Goal: Check status: Check status

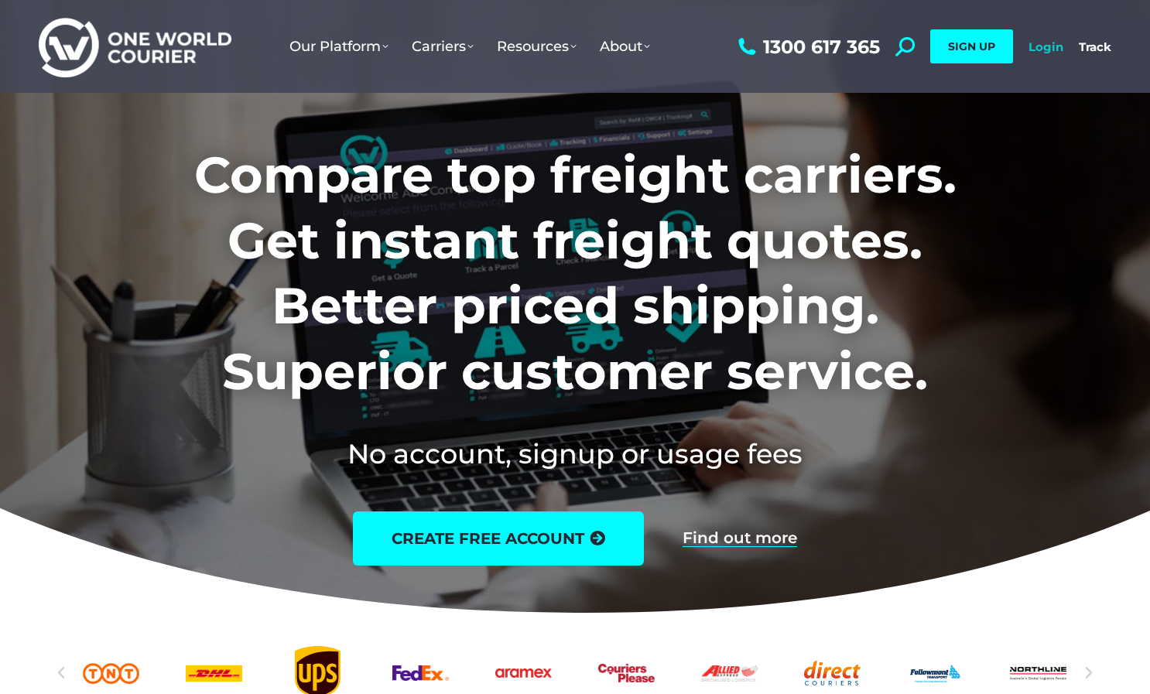
click at [1051, 51] on link "Login" at bounding box center [1045, 46] width 35 height 15
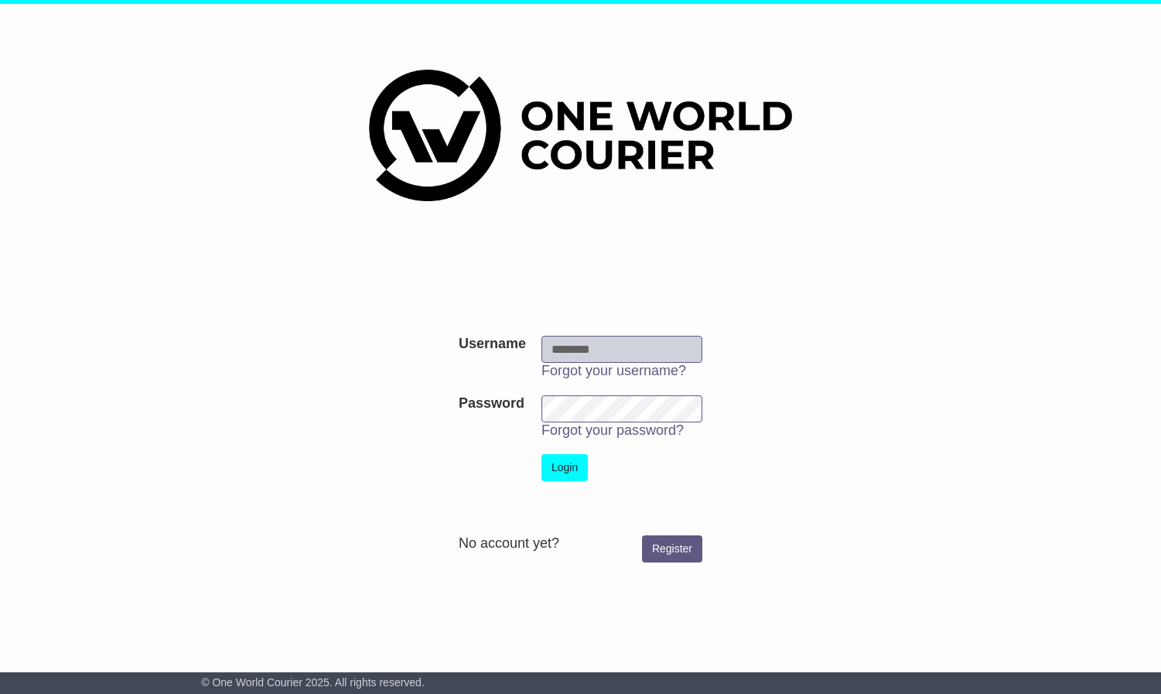
type input "**********"
click at [567, 462] on button "Login" at bounding box center [565, 467] width 46 height 27
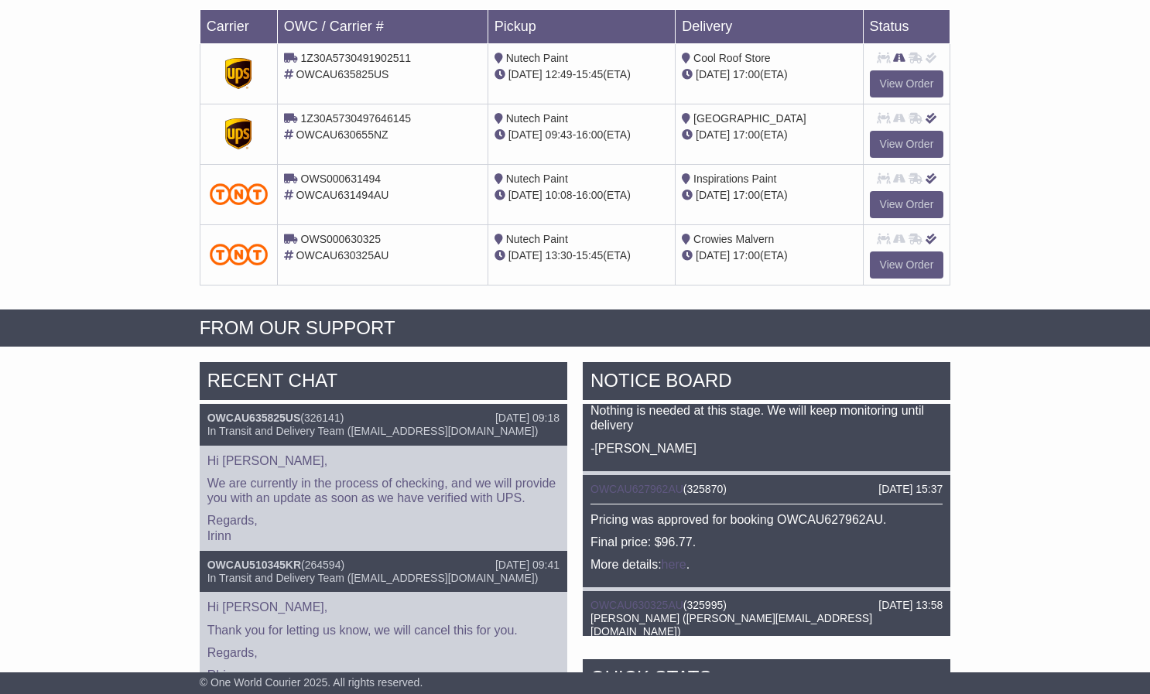
scroll to position [155, 0]
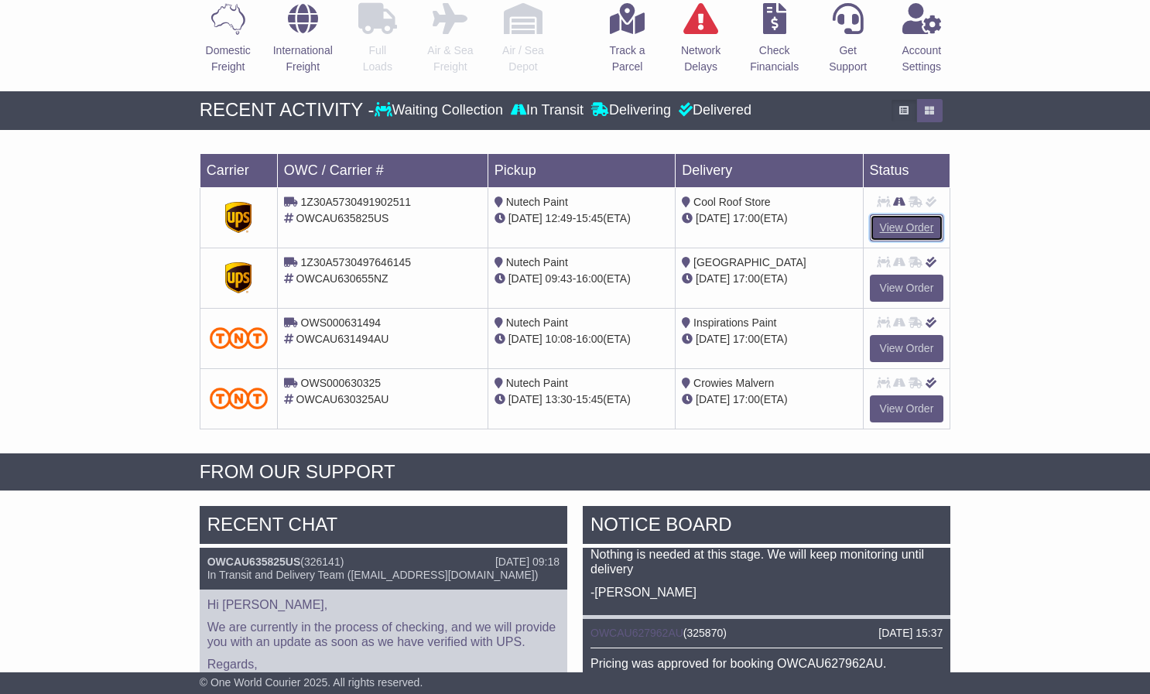
click at [909, 228] on link "View Order" at bounding box center [907, 227] width 74 height 27
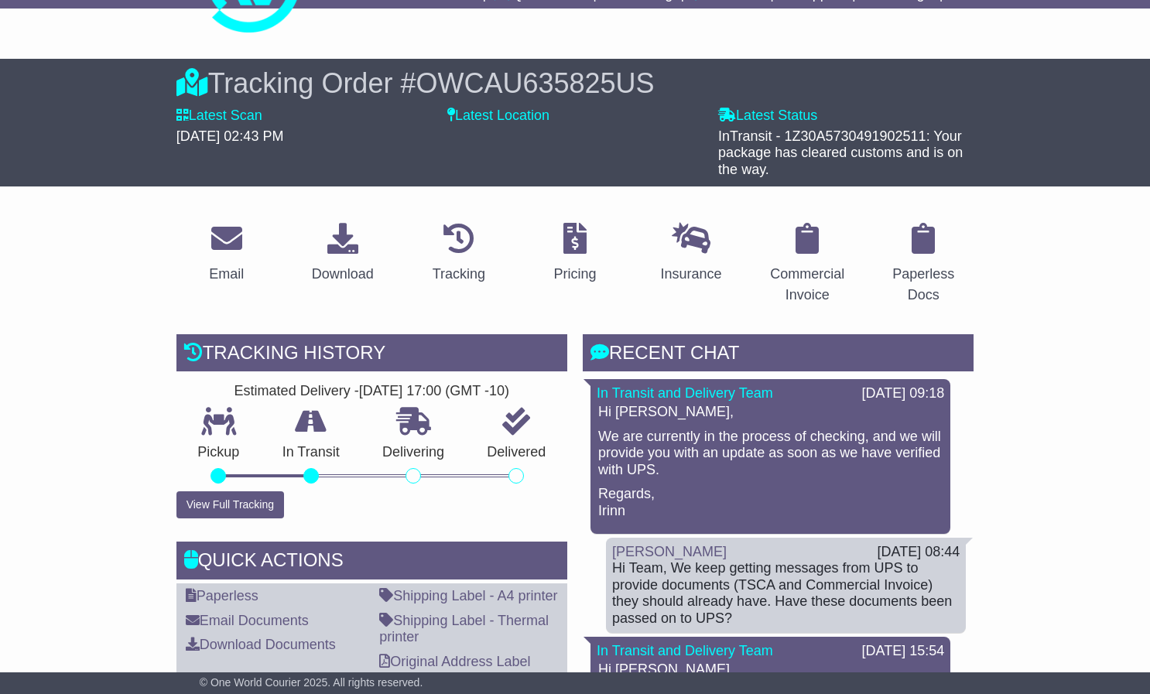
scroll to position [155, 0]
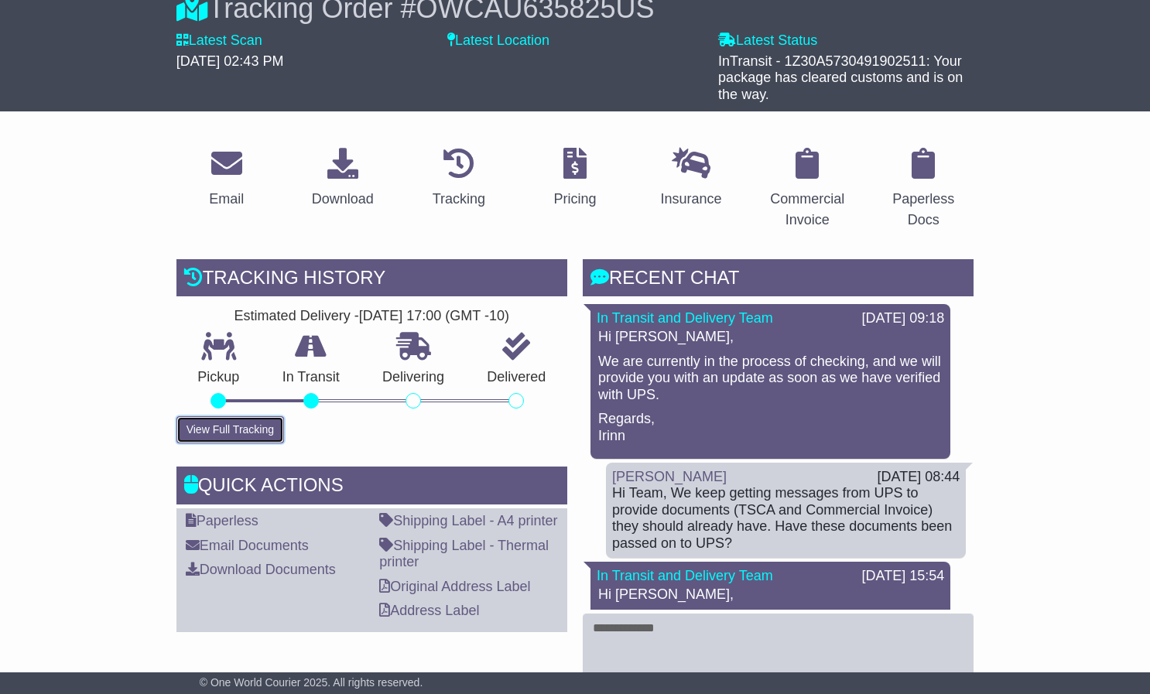
click at [228, 432] on button "View Full Tracking" at bounding box center [230, 429] width 108 height 27
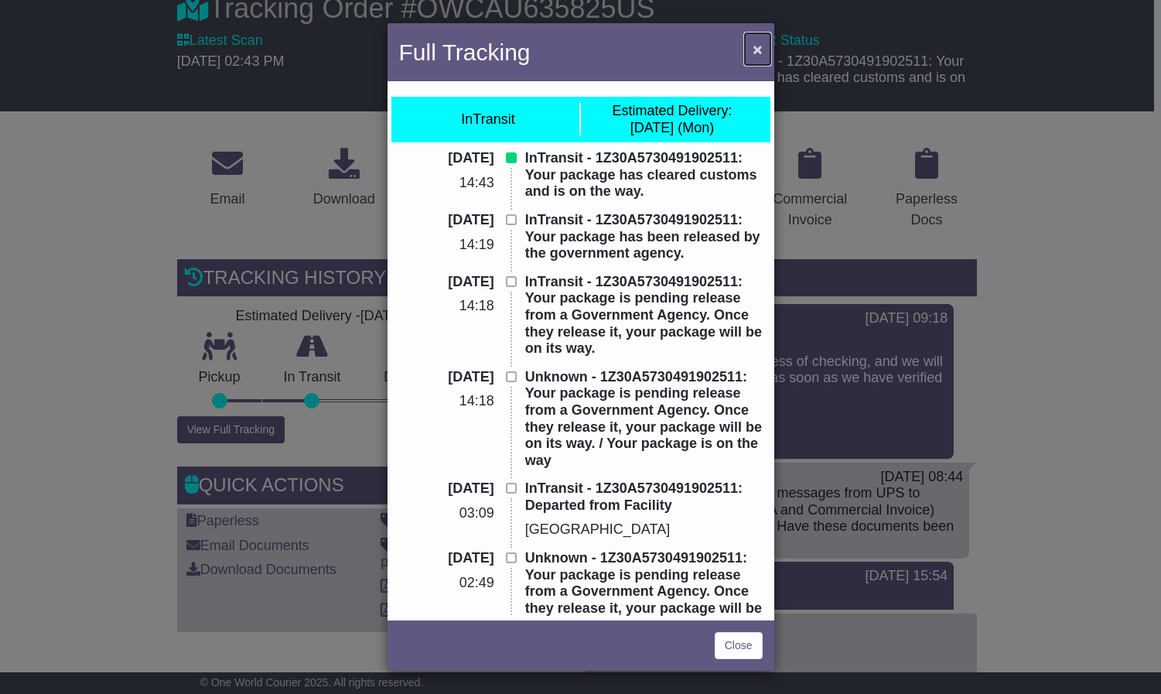
click at [755, 49] on span "×" at bounding box center [757, 49] width 9 height 18
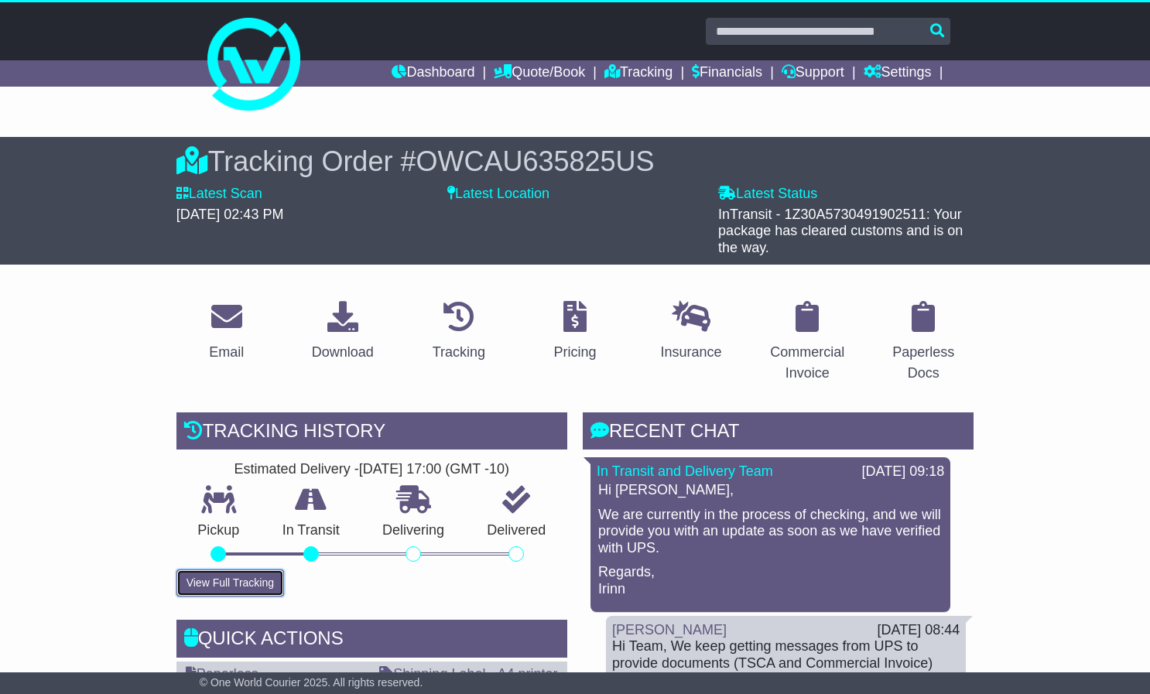
scroll to position [0, 0]
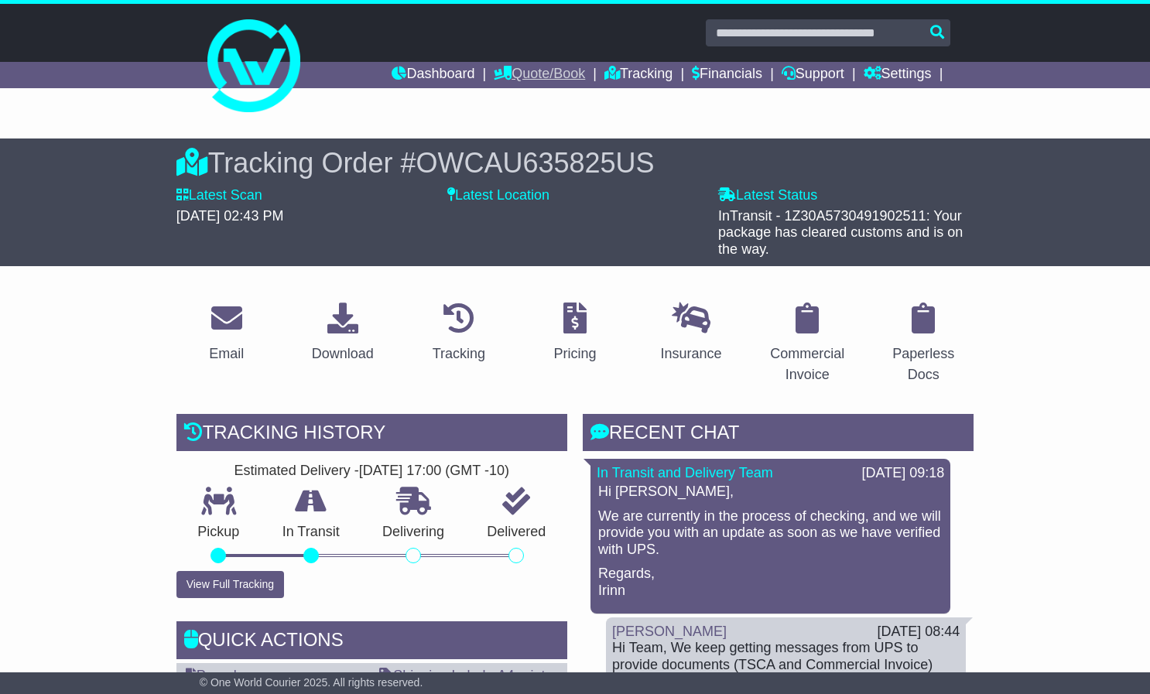
click at [551, 81] on link "Quote/Book" at bounding box center [539, 75] width 91 height 26
click at [531, 102] on link "Domestic" at bounding box center [555, 101] width 122 height 17
